Goal: Transaction & Acquisition: Purchase product/service

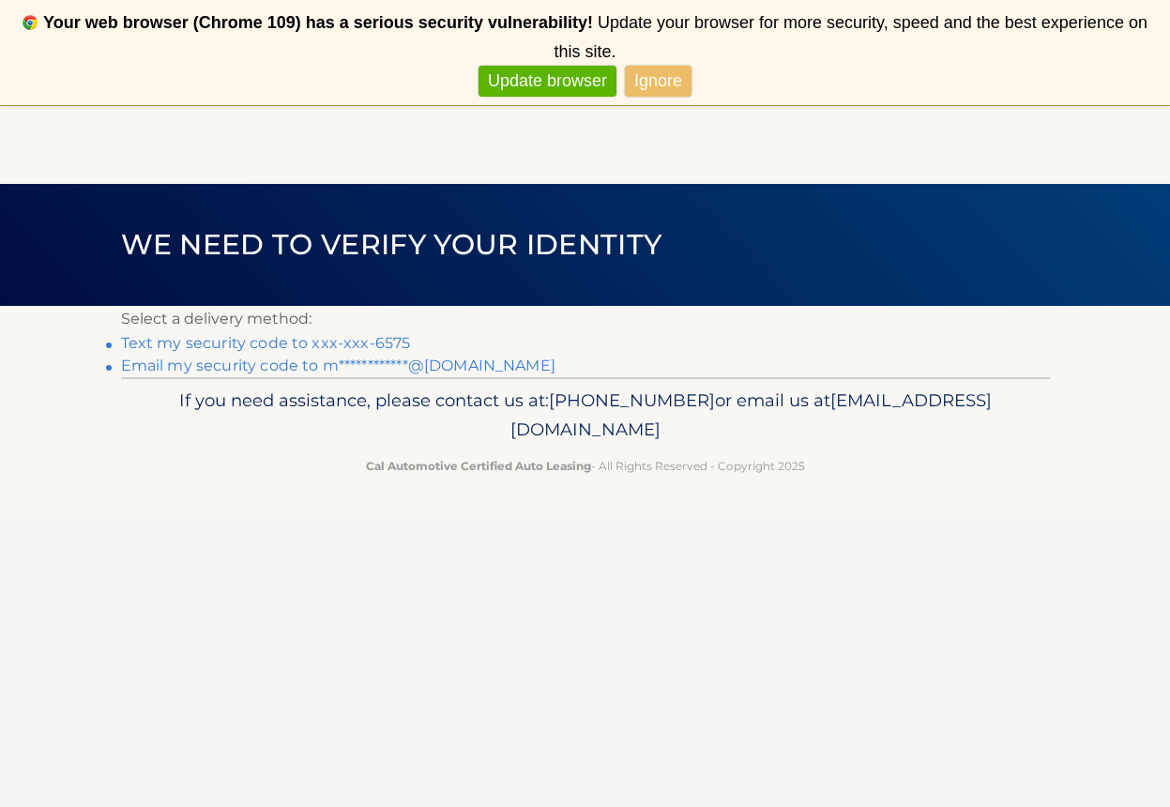
click at [231, 364] on link "**********" at bounding box center [338, 366] width 435 height 18
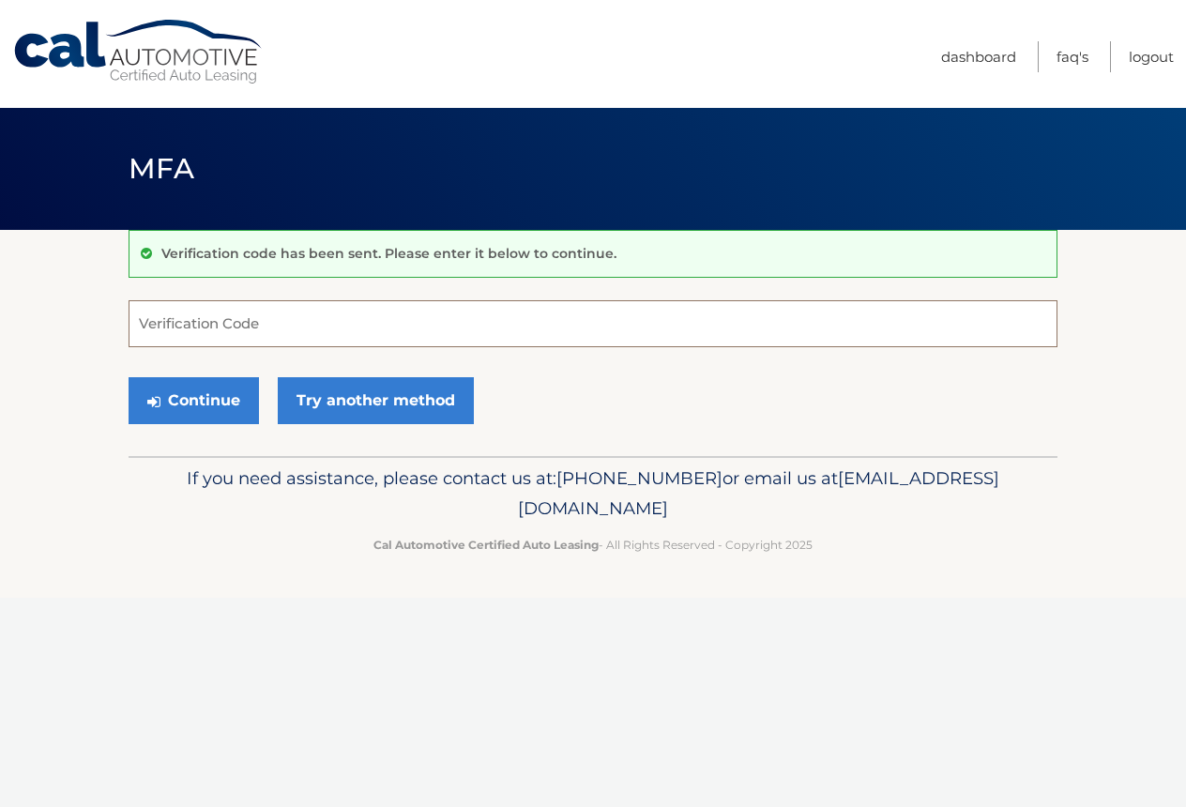
click at [326, 329] on input "Verification Code" at bounding box center [593, 323] width 929 height 47
type input "834272"
click at [206, 396] on button "Continue" at bounding box center [194, 400] width 130 height 47
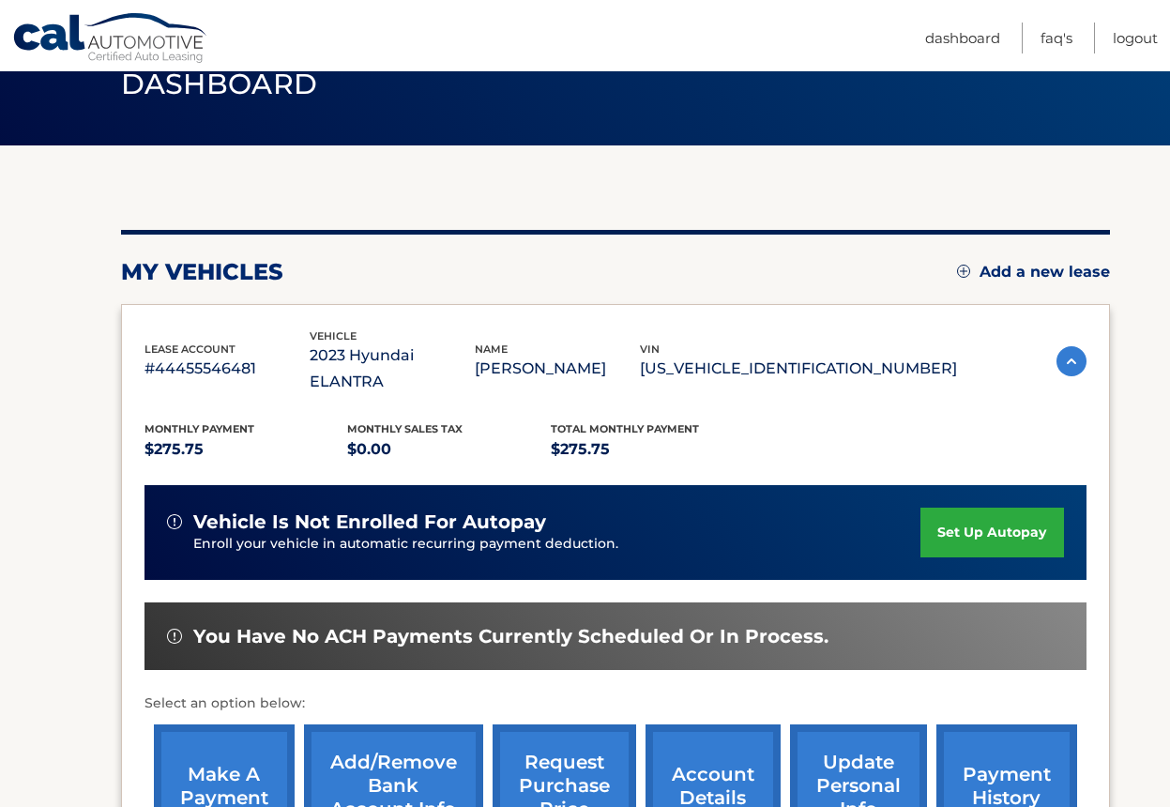
scroll to position [188, 0]
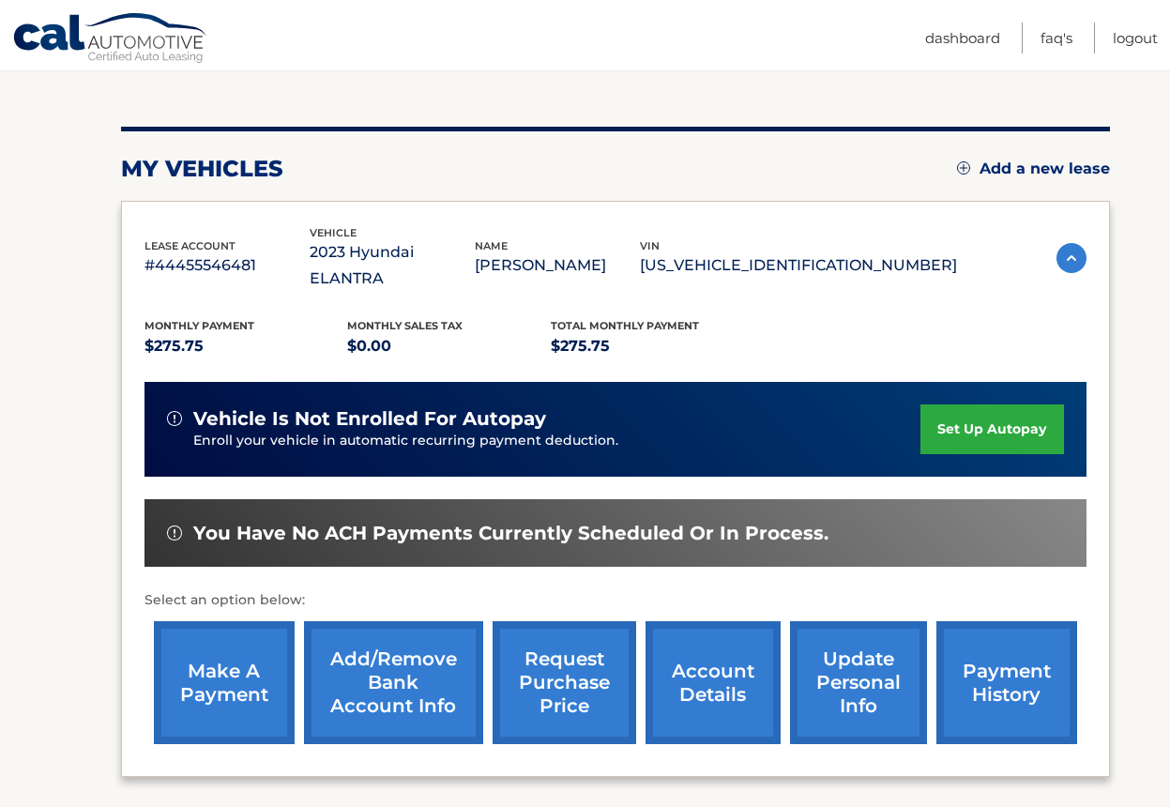
click at [206, 649] on link "make a payment" at bounding box center [224, 682] width 141 height 123
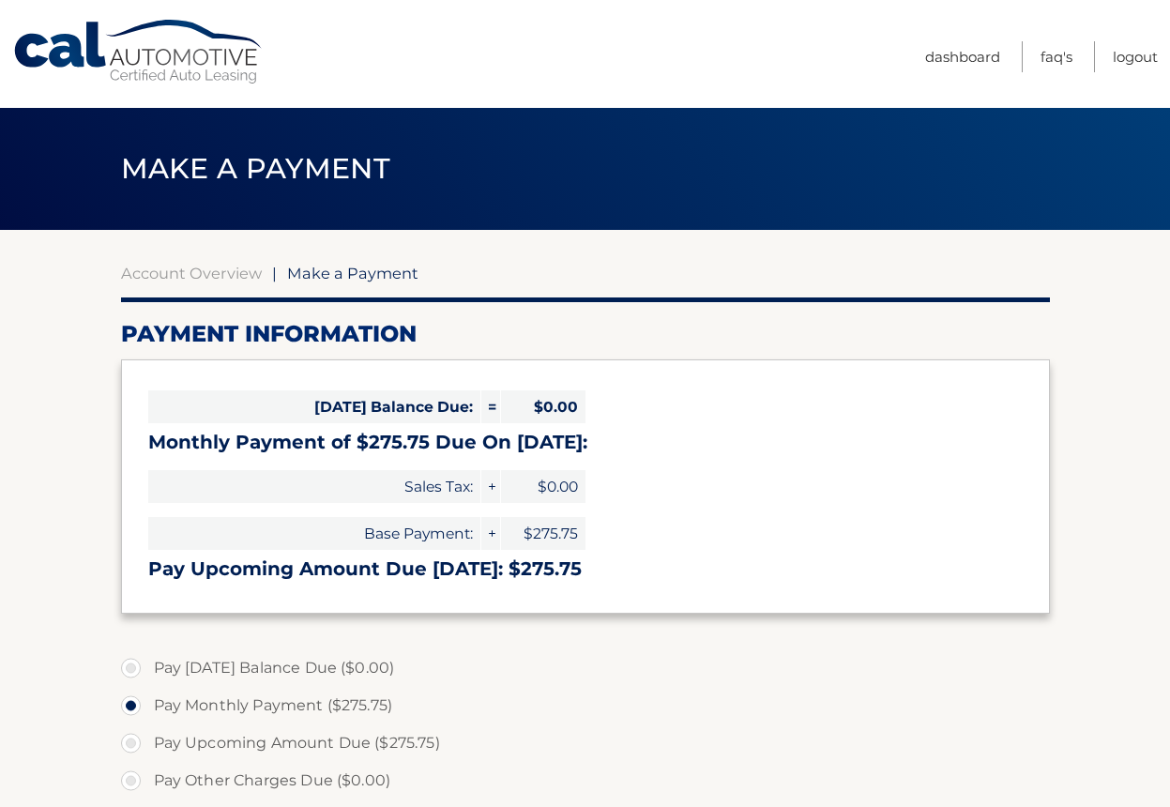
select select "MmZlZDgzMWEtNDdiNC00YTg1LWFhMmQtODhiMTA0NzVlY2Jh"
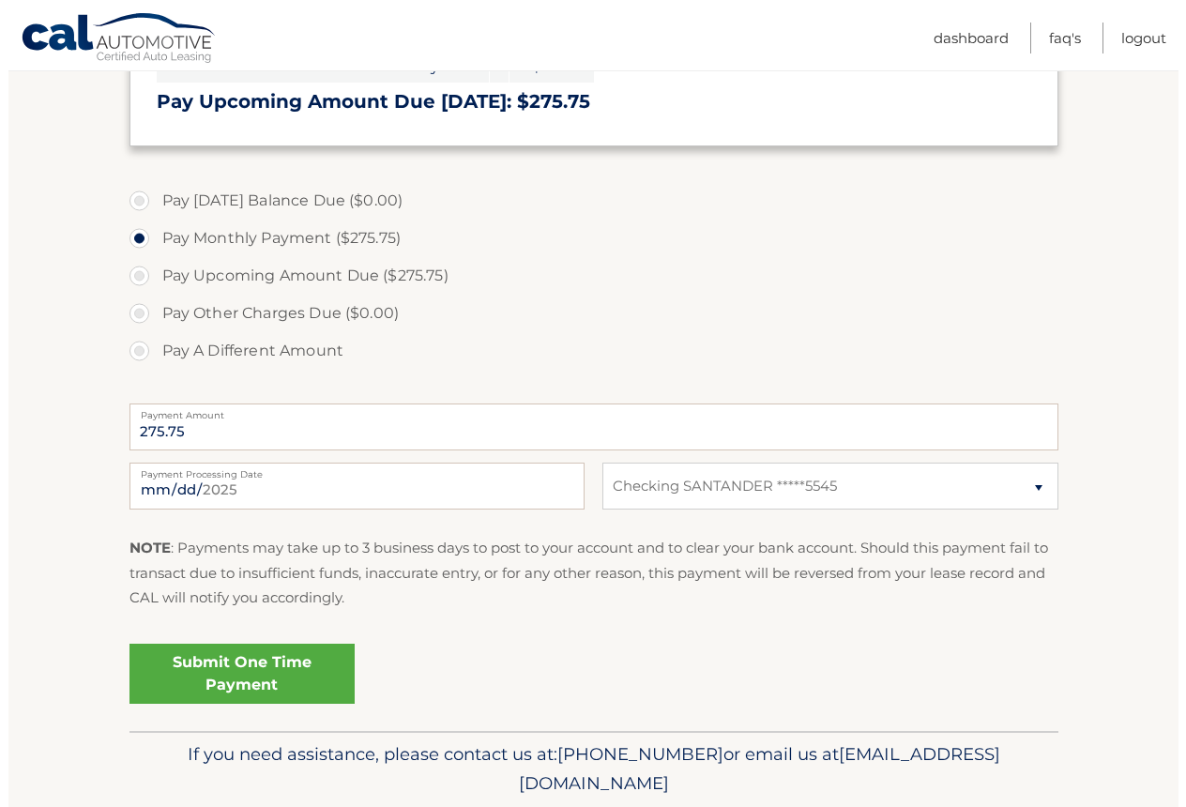
scroll to position [469, 0]
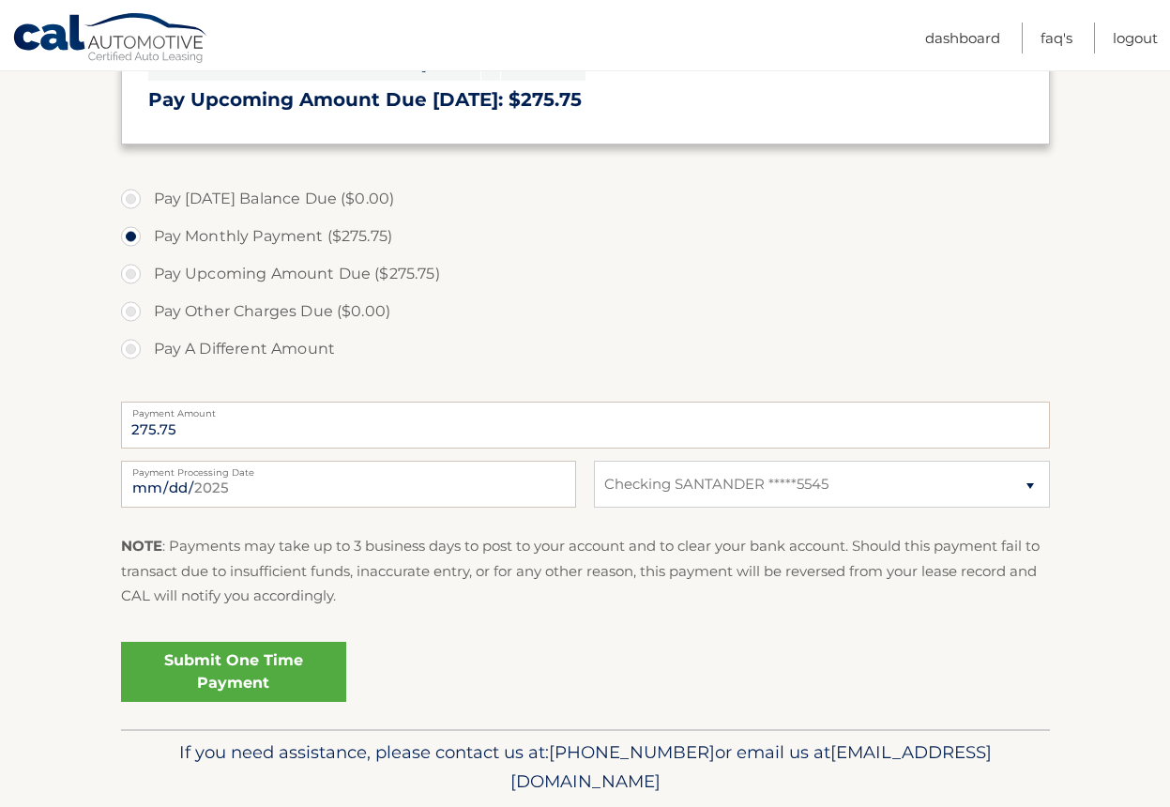
click at [225, 662] on link "Submit One Time Payment" at bounding box center [233, 672] width 225 height 60
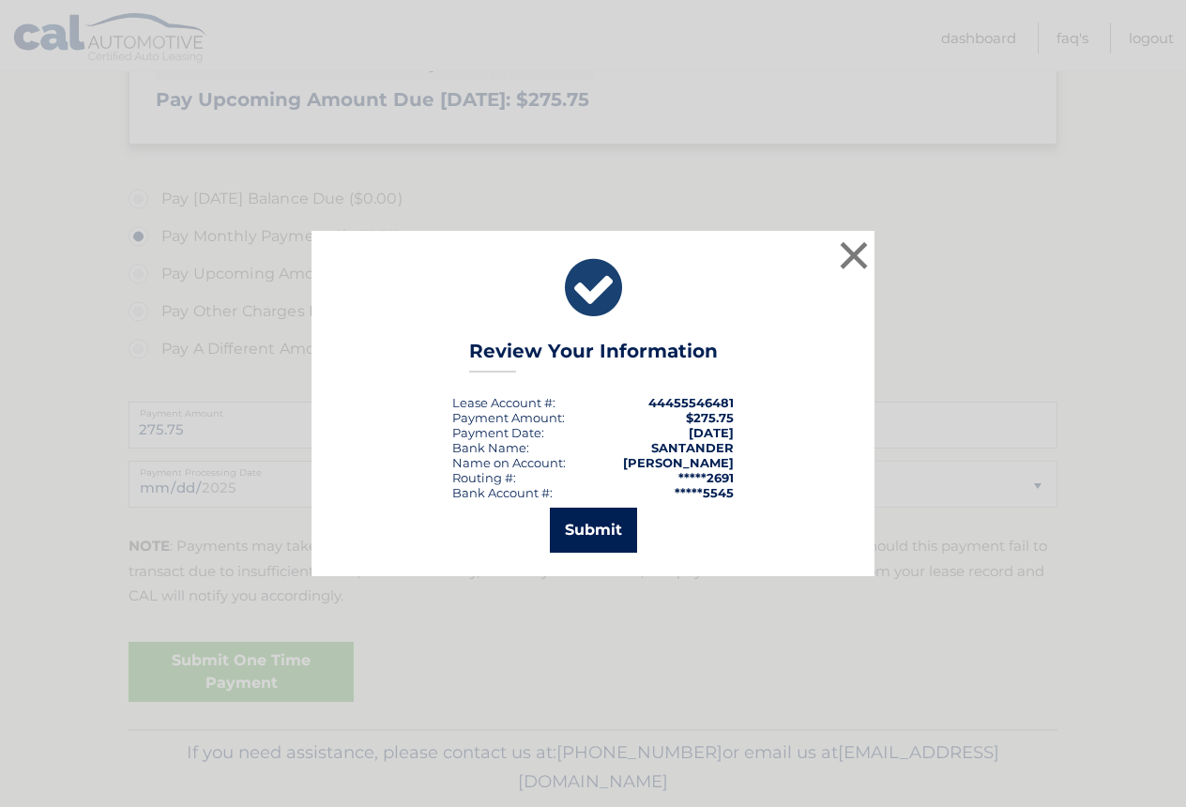
click at [572, 527] on button "Submit" at bounding box center [593, 530] width 87 height 45
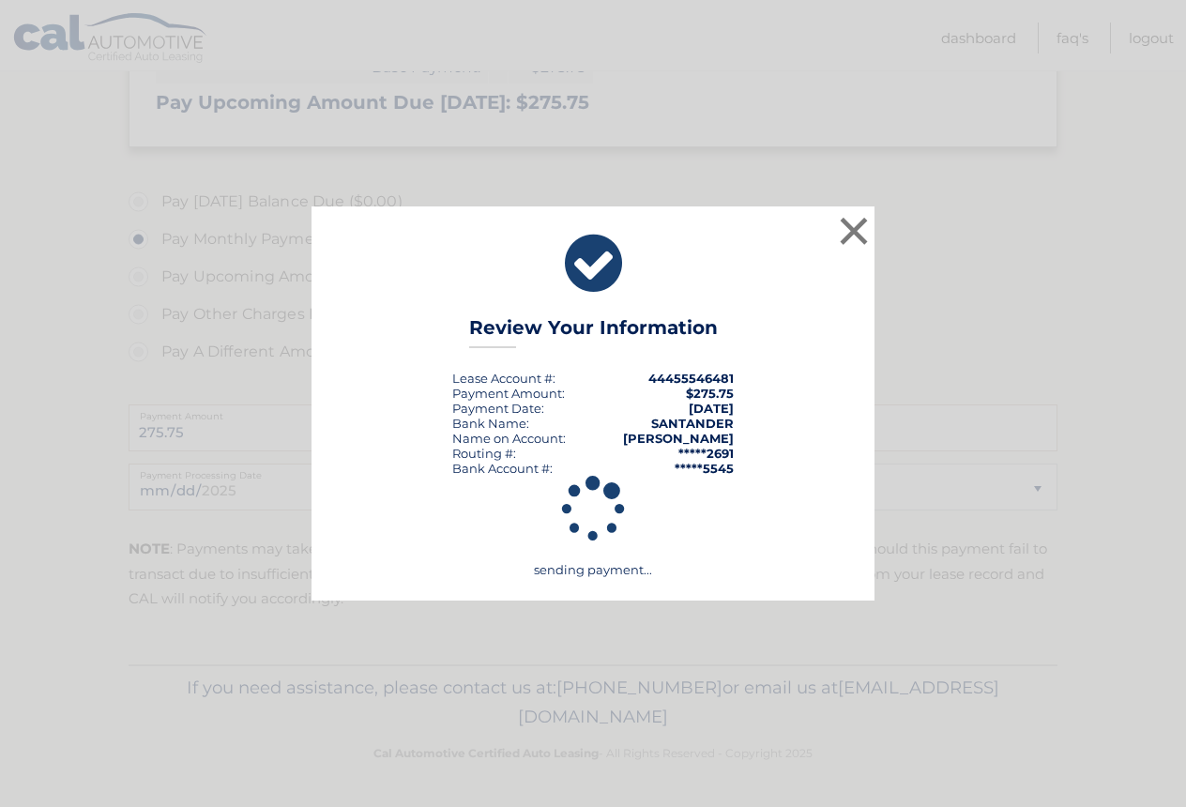
scroll to position [466, 0]
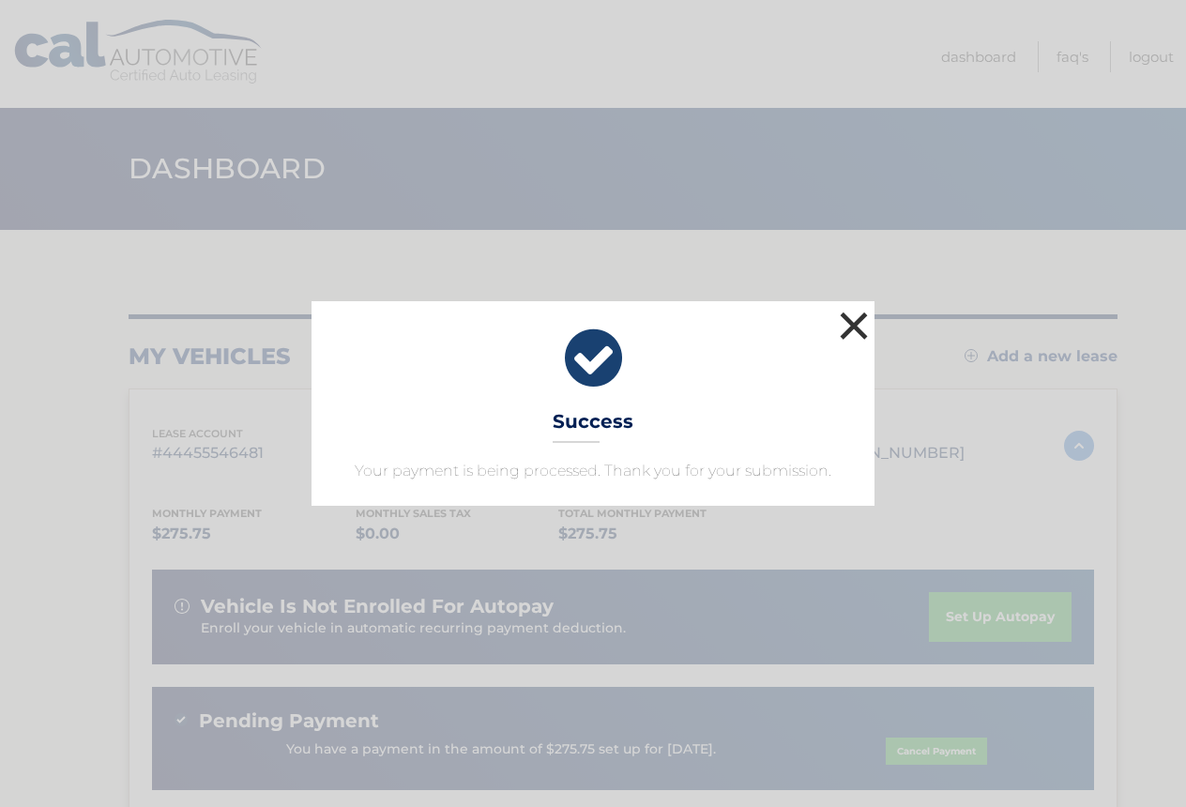
click at [847, 324] on button "×" at bounding box center [854, 326] width 38 height 38
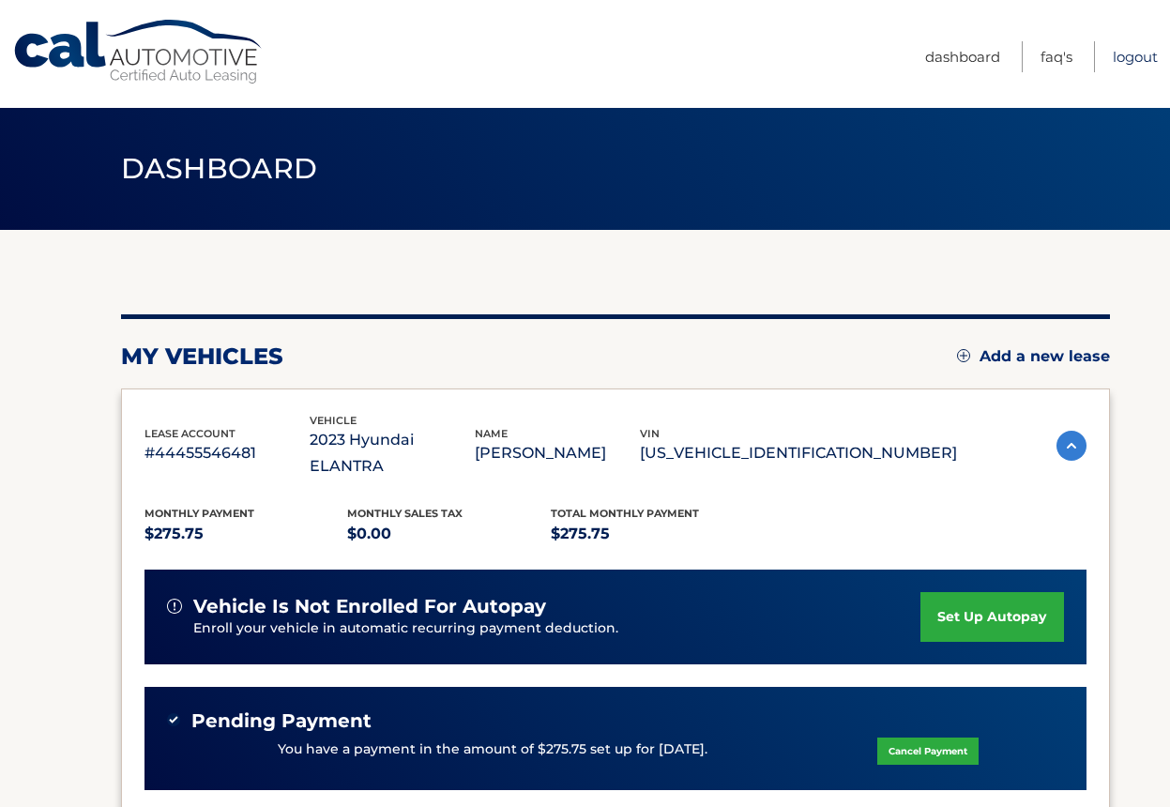
click at [1125, 54] on link "Logout" at bounding box center [1135, 56] width 45 height 31
